Goal: Task Accomplishment & Management: Manage account settings

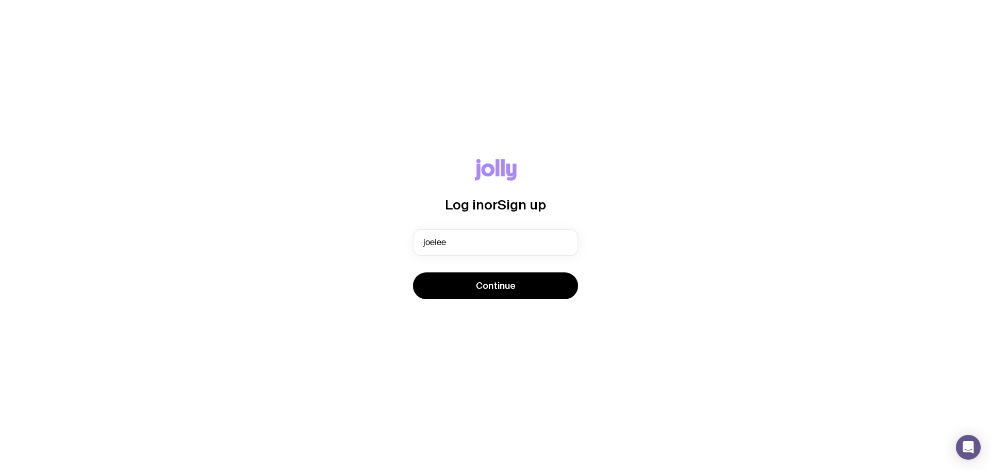
type input "[PERSON_NAME][EMAIL_ADDRESS][DOMAIN_NAME]"
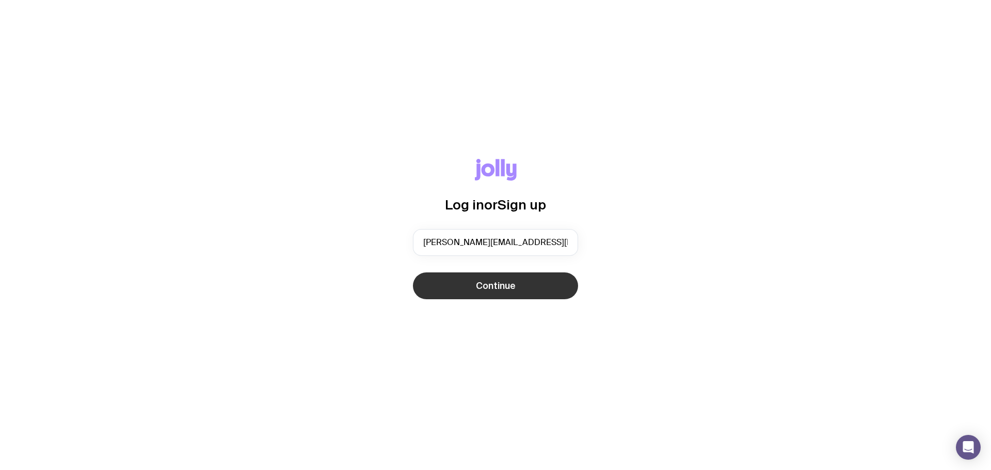
drag, startPoint x: 0, startPoint y: 0, endPoint x: 467, endPoint y: 281, distance: 544.8
click at [461, 292] on div "Log in or Sign up joeleen.oon@gpt.com.au Continue" at bounding box center [495, 235] width 941 height 153
click at [467, 280] on button "Continue" at bounding box center [495, 286] width 165 height 27
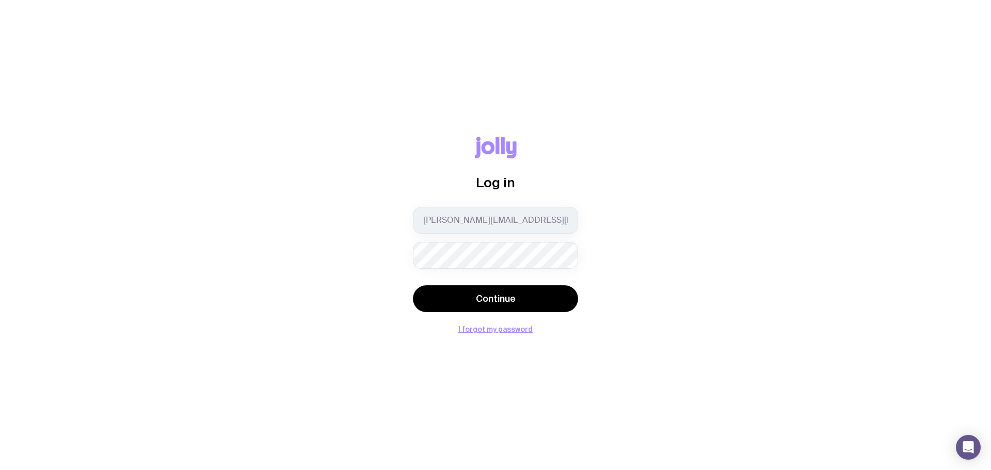
click at [413, 285] on button "Continue" at bounding box center [495, 298] width 165 height 27
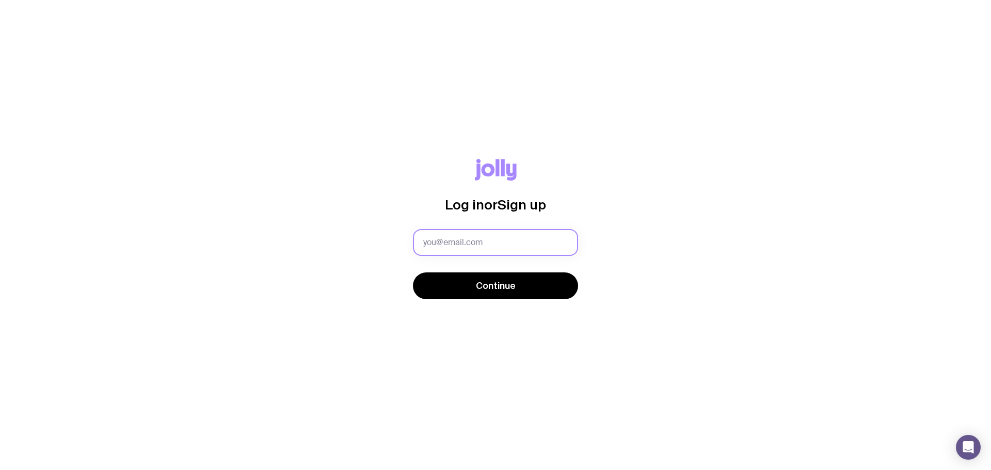
click at [522, 240] on input "text" at bounding box center [495, 242] width 165 height 27
type input "[PERSON_NAME][EMAIL_ADDRESS][DOMAIN_NAME]"
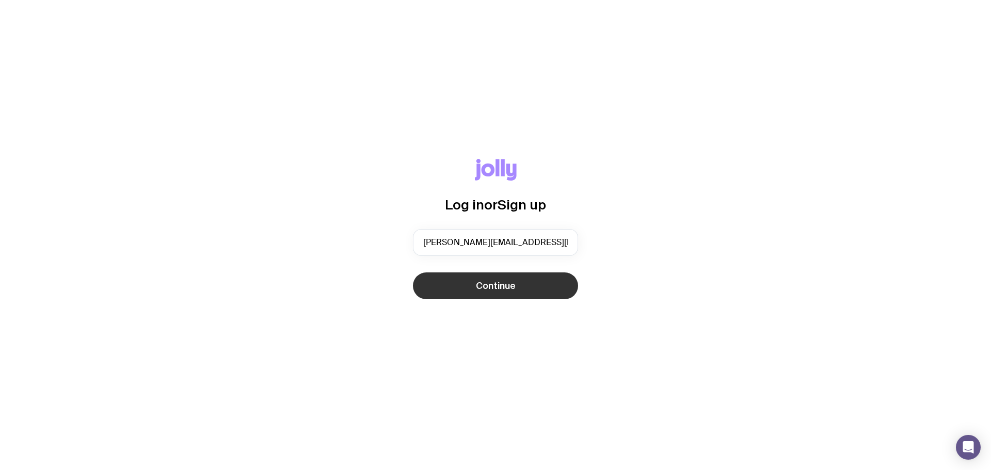
click at [515, 290] on span "Continue" at bounding box center [496, 286] width 40 height 12
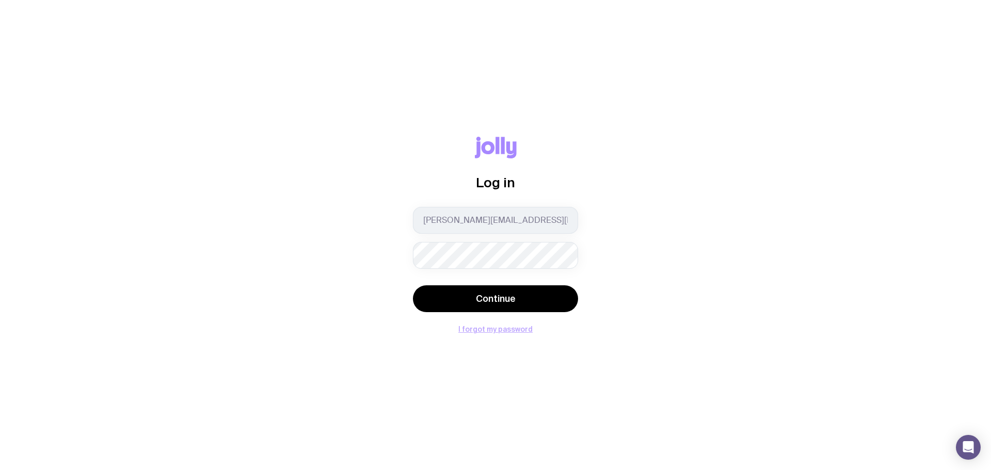
click at [508, 328] on button "I forgot my password" at bounding box center [495, 329] width 74 height 8
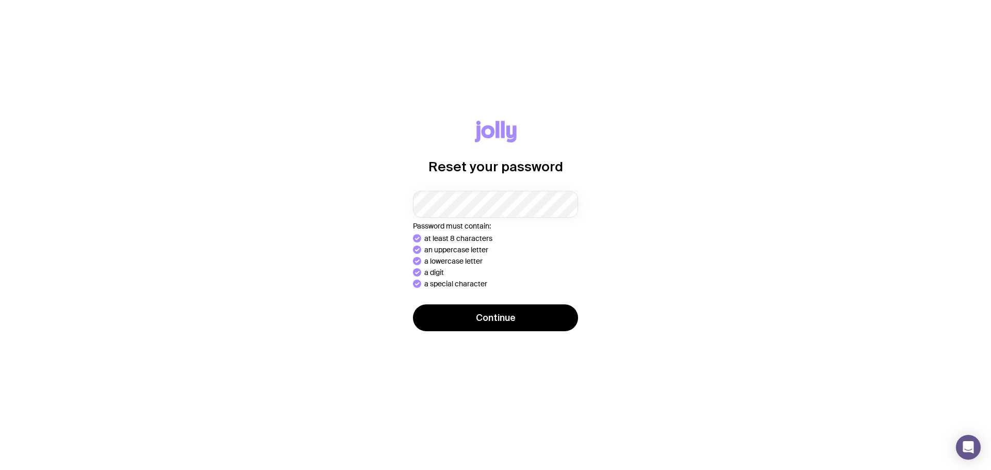
click at [413, 305] on button "Continue" at bounding box center [495, 318] width 165 height 27
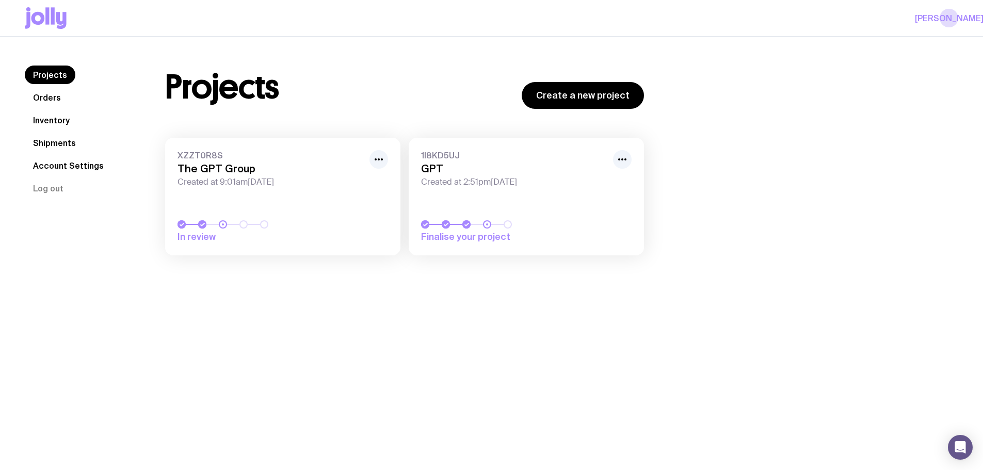
click at [491, 183] on span "Created at 2:51pm, Mon 14th Jul 2025" at bounding box center [514, 182] width 186 height 10
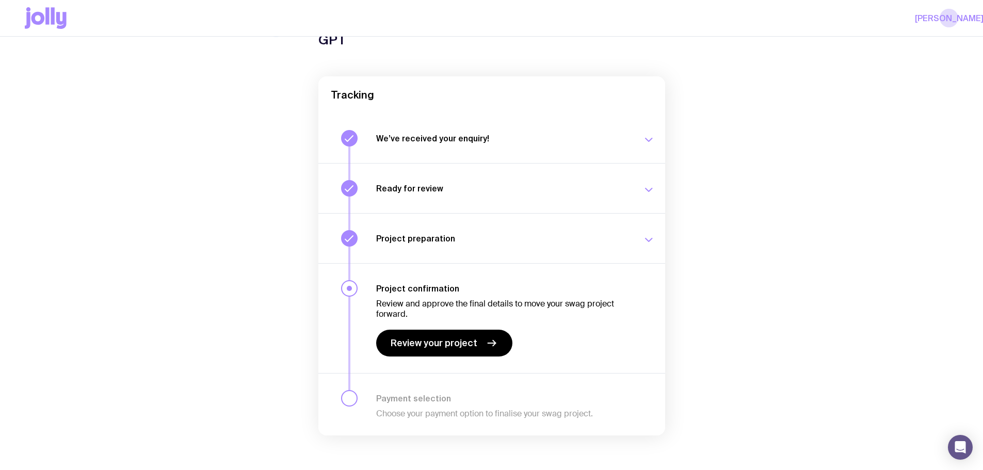
scroll to position [66, 0]
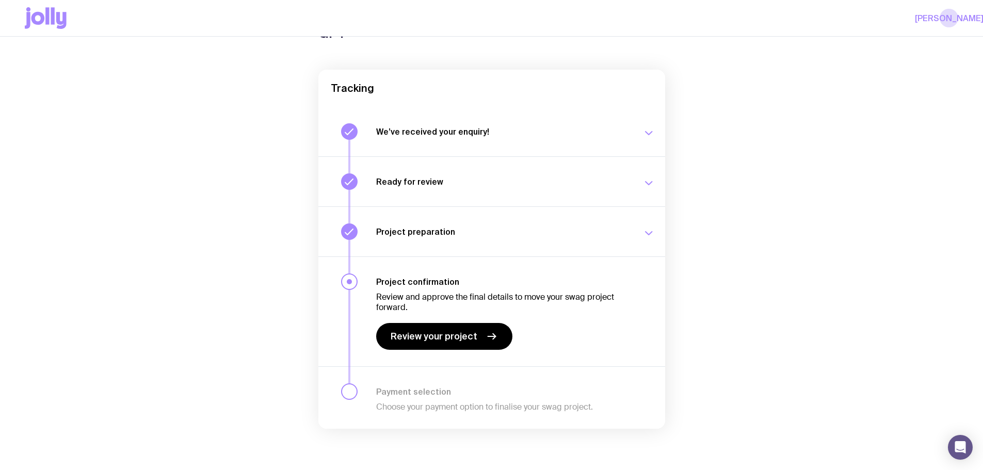
click at [646, 132] on icon "button" at bounding box center [649, 133] width 7 height 3
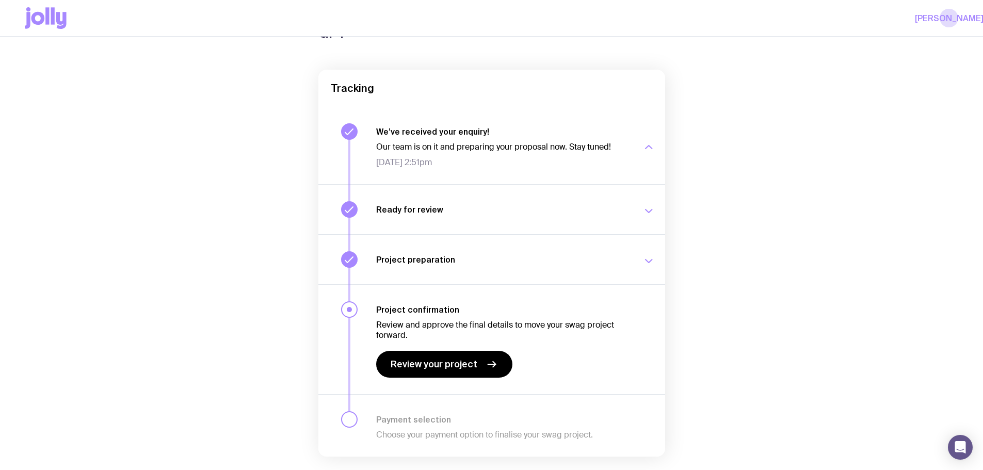
click at [652, 234] on button "Ready for review Check your email to review your proposal and merch concepts. W…" at bounding box center [491, 259] width 347 height 50
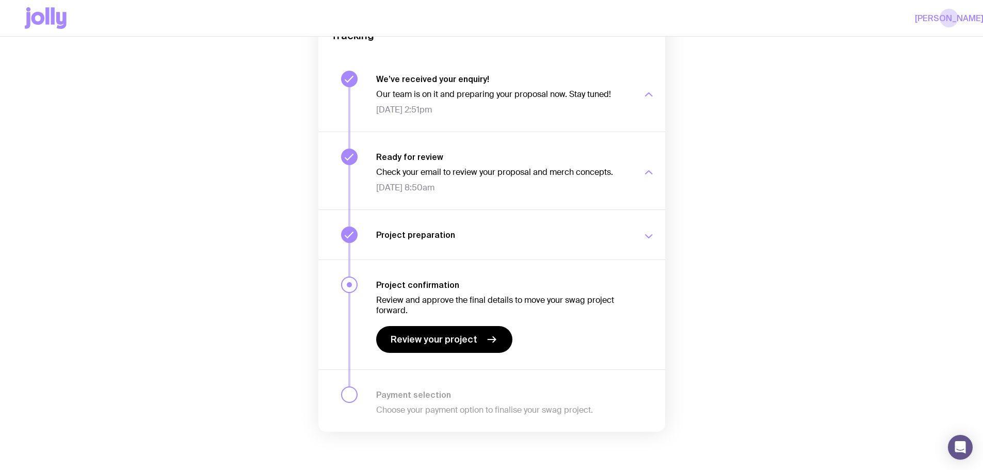
scroll to position [122, 0]
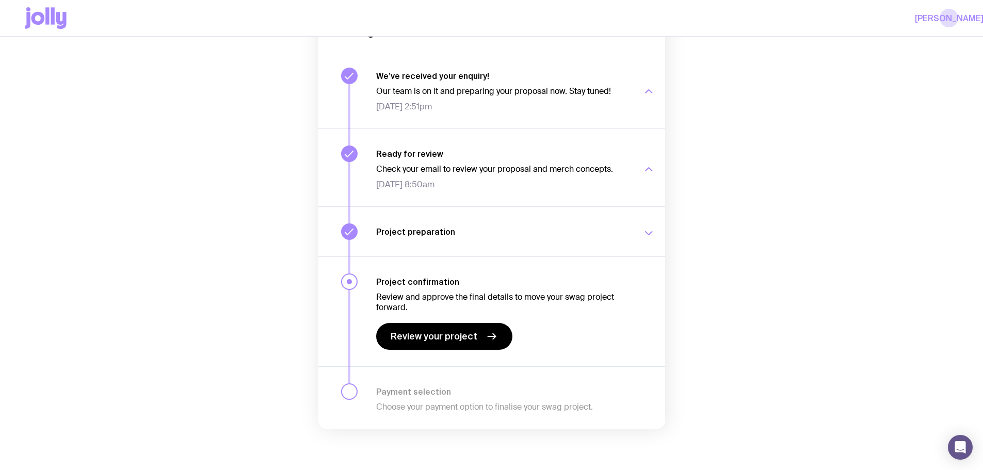
click at [640, 226] on div "Project preparation We’re working with you on the details of your swag project.…" at bounding box center [515, 231] width 279 height 17
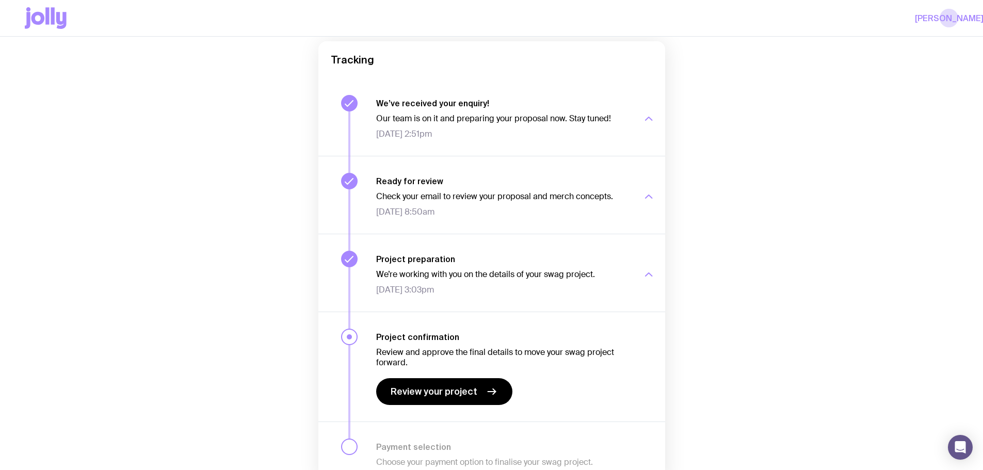
scroll to position [0, 0]
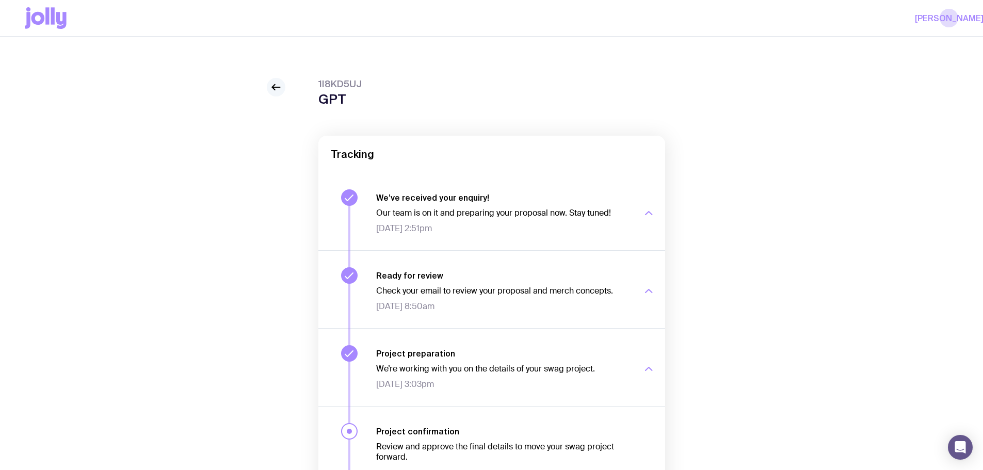
click at [273, 85] on icon at bounding box center [276, 87] width 12 height 12
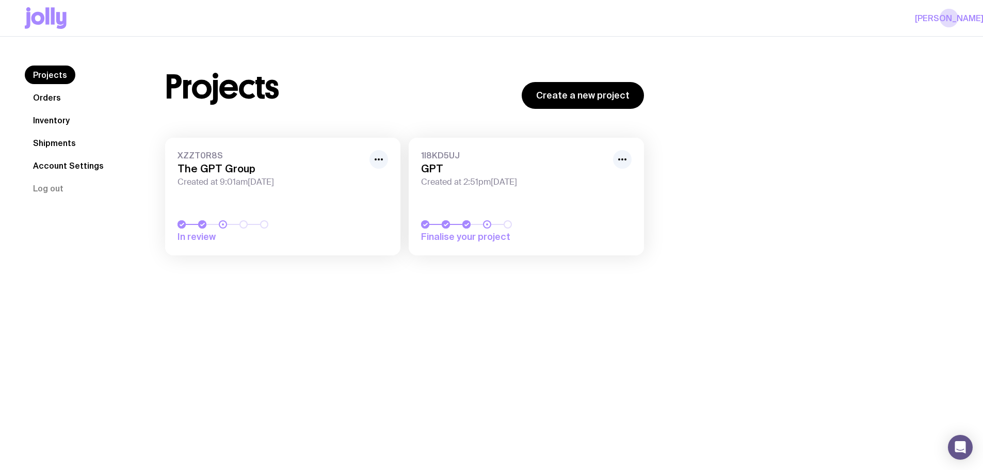
click at [470, 161] on div "1I8KD5UJ GPT Created at 2:51pm, Mon 14th Jul 2025" at bounding box center [526, 168] width 211 height 37
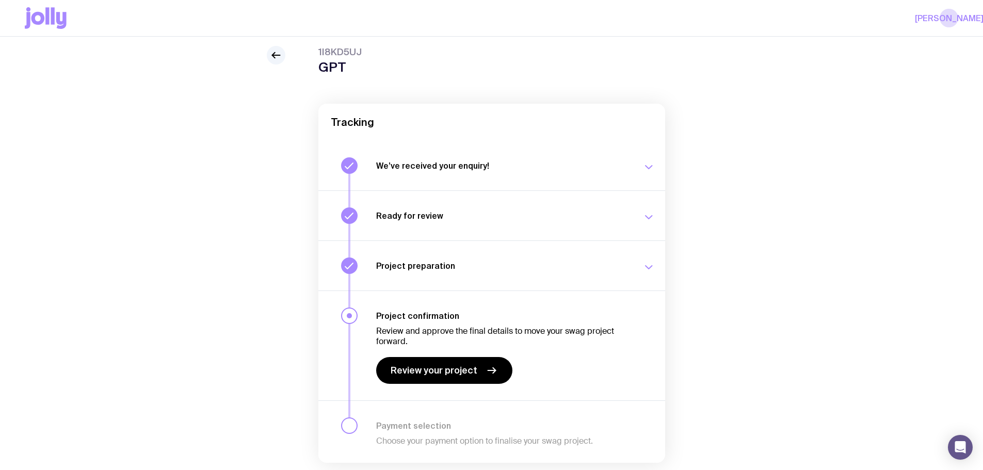
scroll to position [66, 0]
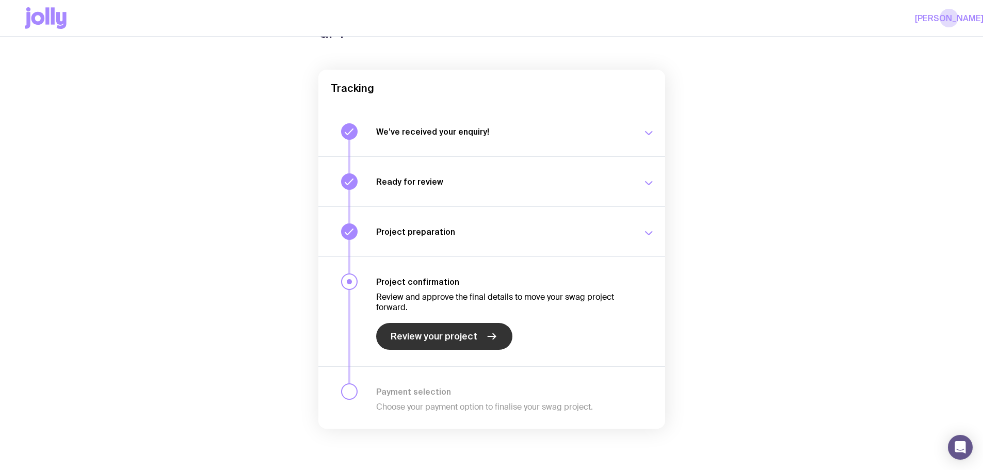
click at [440, 335] on span "Review your project" at bounding box center [434, 336] width 87 height 12
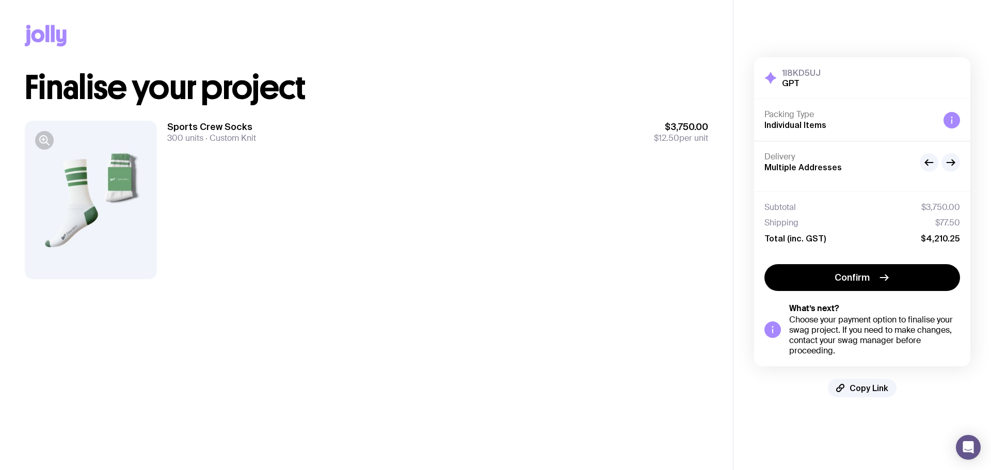
drag, startPoint x: 864, startPoint y: 275, endPoint x: 659, endPoint y: 295, distance: 206.4
click at [667, 285] on div "Copy Link Finalise your project Sports Crew Socks 300 units Custom Knit $3,750.…" at bounding box center [495, 235] width 991 height 470
